Goal: Information Seeking & Learning: Learn about a topic

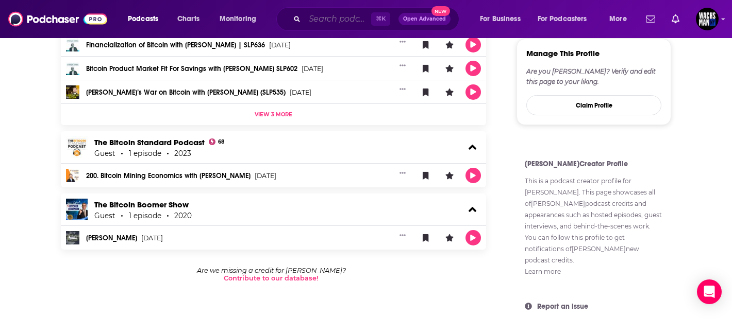
click at [348, 20] on input "Search podcasts, credits, & more..." at bounding box center [338, 19] width 66 height 16
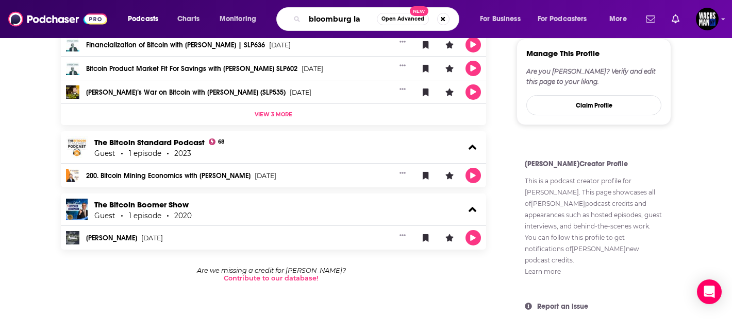
type input "bloomburg law"
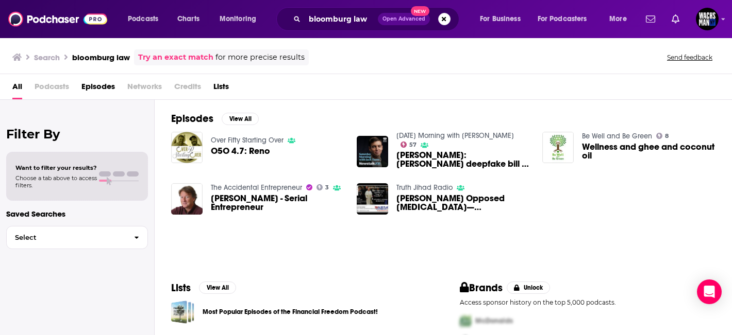
scroll to position [49, 0]
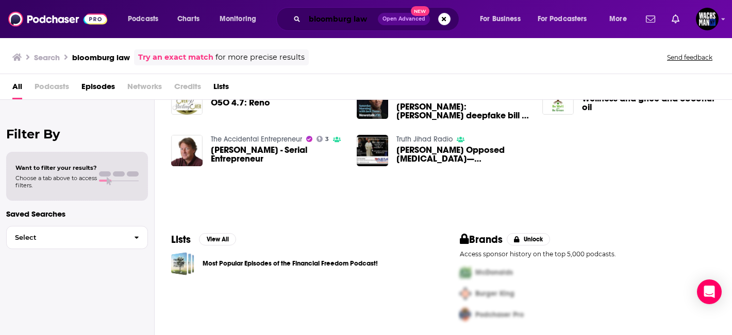
click at [340, 20] on input "bloomburg law" at bounding box center [341, 19] width 73 height 16
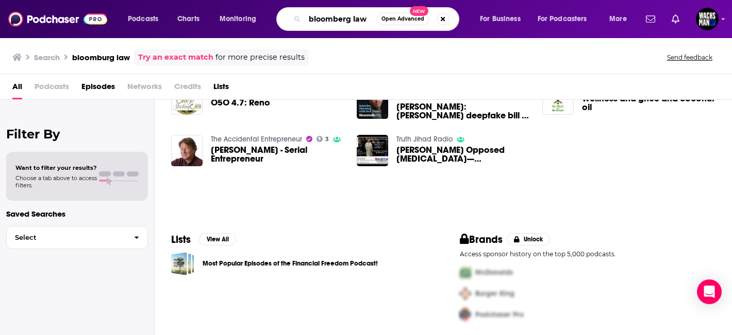
type input "bloomberg law"
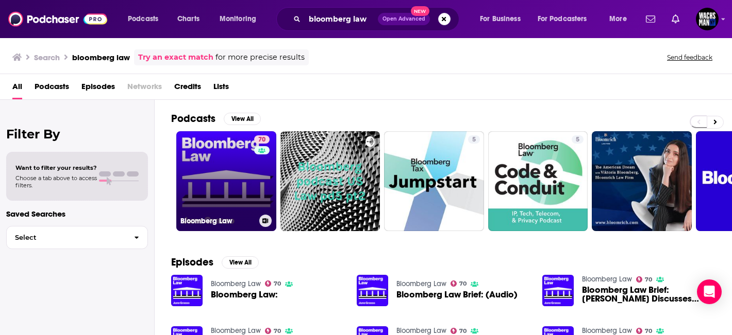
click at [238, 178] on link "70 Bloomberg Law" at bounding box center [226, 181] width 100 height 100
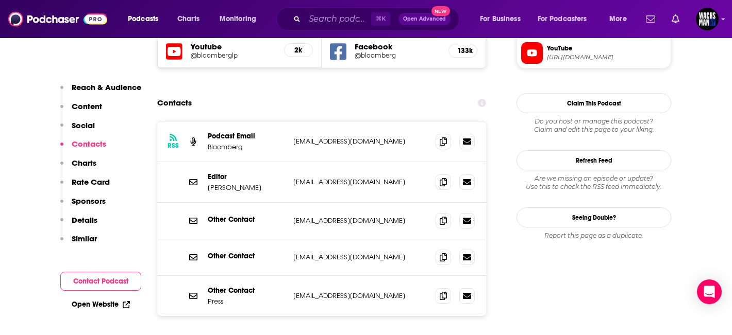
scroll to position [930, 0]
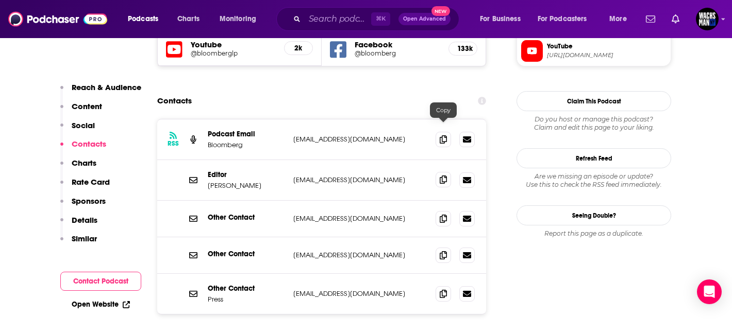
click at [442, 176] on icon at bounding box center [443, 180] width 7 height 8
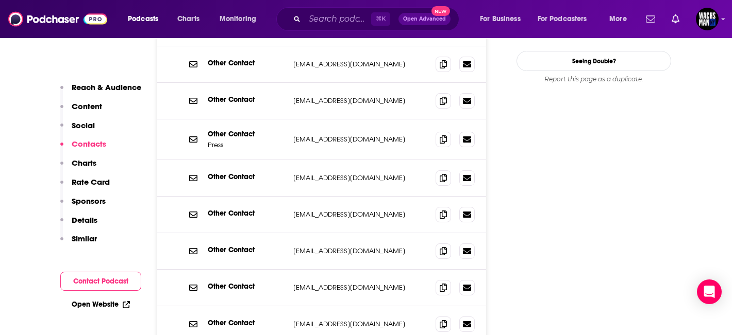
scroll to position [1085, 0]
click at [439, 170] on span at bounding box center [442, 177] width 15 height 15
